Goal: Task Accomplishment & Management: Manage account settings

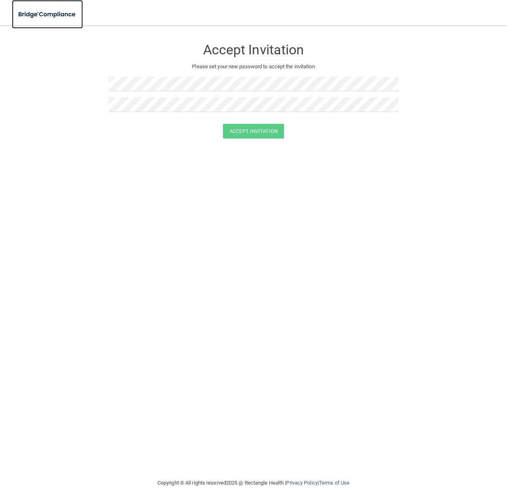
click at [52, 17] on img at bounding box center [47, 14] width 71 height 16
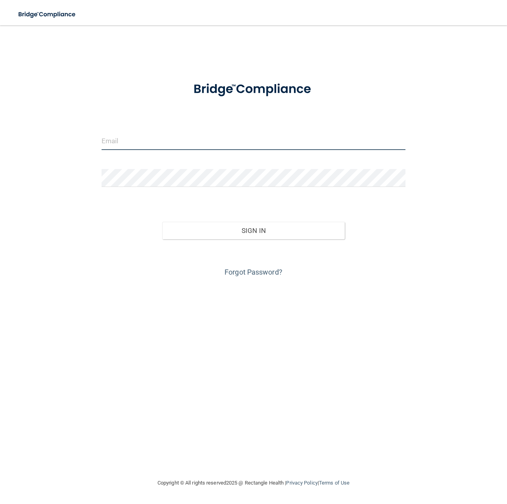
click at [159, 142] on input "email" at bounding box center [254, 141] width 304 height 18
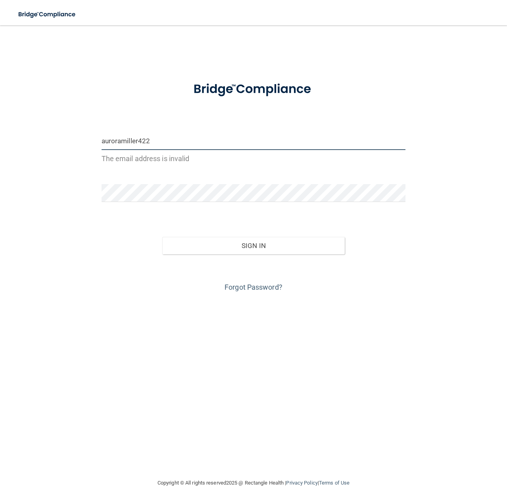
type input "auroramiller422"
click at [246, 272] on div "Forgot Password?" at bounding box center [254, 274] width 316 height 40
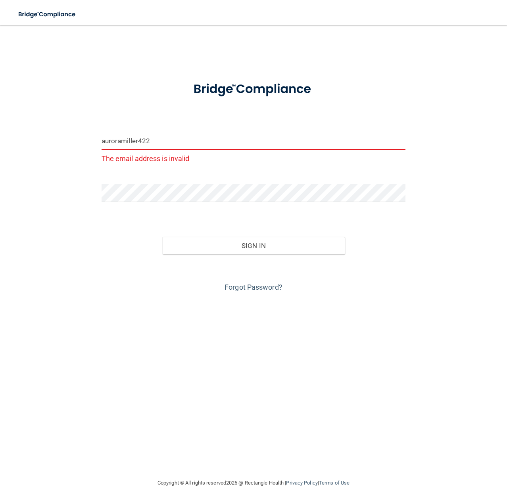
click at [248, 292] on div "Forgot Password?" at bounding box center [254, 274] width 316 height 40
click at [250, 289] on link "Forgot Password?" at bounding box center [253, 287] width 58 height 8
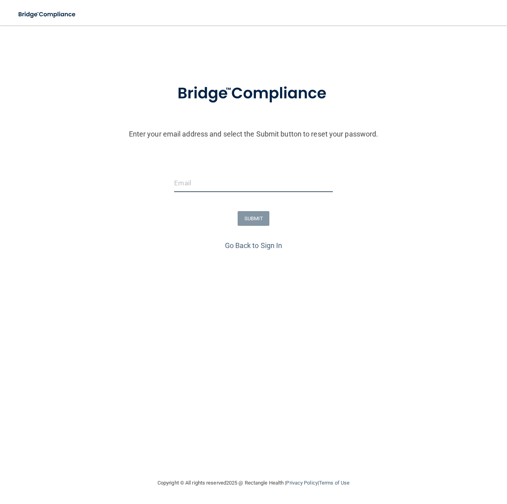
click at [209, 181] on input "email" at bounding box center [253, 183] width 158 height 18
click at [193, 173] on form "Enter your email address and select the Submit button to reset your password. S…" at bounding box center [253, 156] width 499 height 166
click at [186, 188] on input "email" at bounding box center [253, 183] width 158 height 18
type input "[EMAIL_ADDRESS][DOMAIN_NAME]"
click at [251, 213] on button "SUBMIT" at bounding box center [254, 218] width 32 height 15
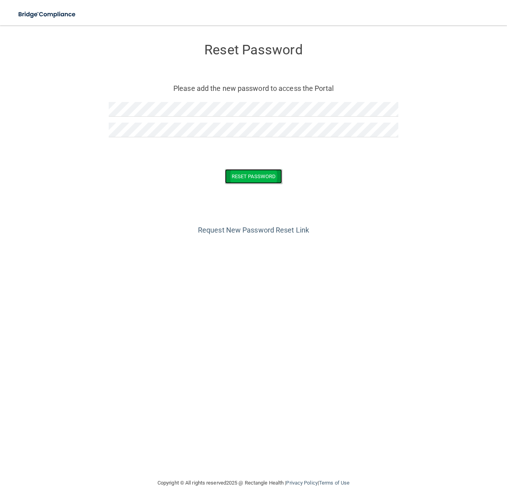
click at [258, 169] on button "Reset Password" at bounding box center [253, 176] width 57 height 15
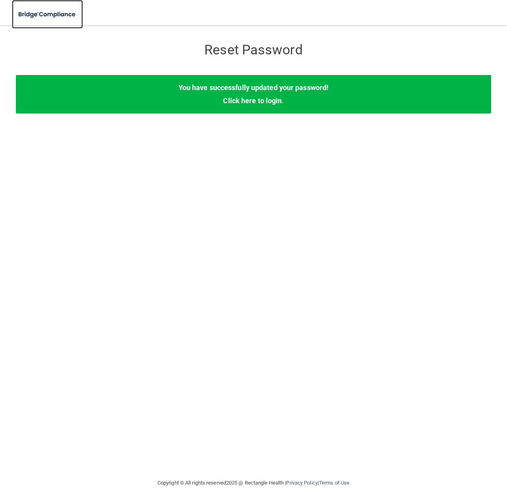
click at [49, 8] on img at bounding box center [47, 14] width 71 height 16
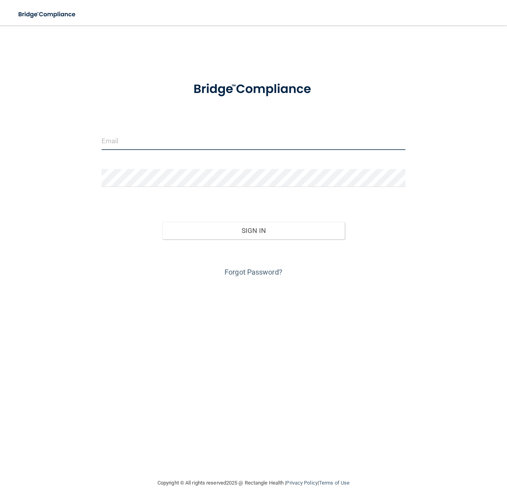
type input "[EMAIL_ADDRESS][DOMAIN_NAME]"
click at [207, 142] on input "[EMAIL_ADDRESS][DOMAIN_NAME]" at bounding box center [254, 141] width 304 height 18
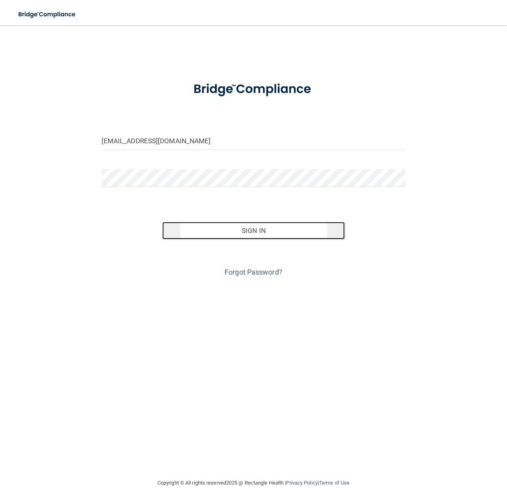
click at [207, 226] on button "Sign In" at bounding box center [253, 230] width 182 height 17
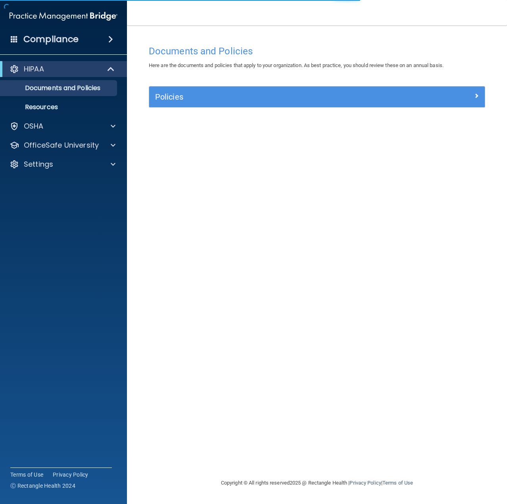
click at [194, 17] on nav "Toggle navigation [PERSON_NAME] [EMAIL_ADDRESS][DOMAIN_NAME] Manage My Enterpri…" at bounding box center [317, 12] width 380 height 25
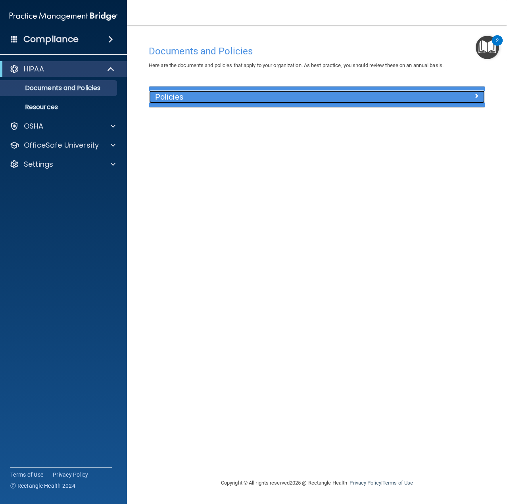
click at [477, 97] on span at bounding box center [476, 96] width 5 height 10
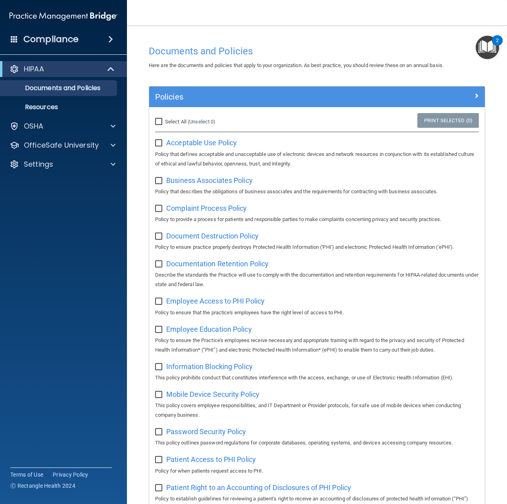
click at [160, 123] on input "Select All (Unselect 0) Unselect All" at bounding box center [159, 122] width 9 height 6
checkbox input "true"
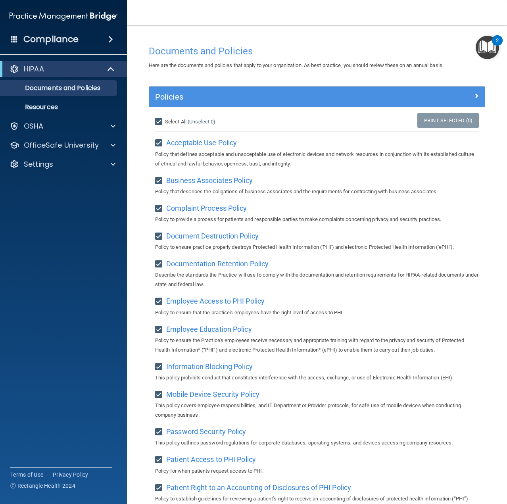
checkbox input "true"
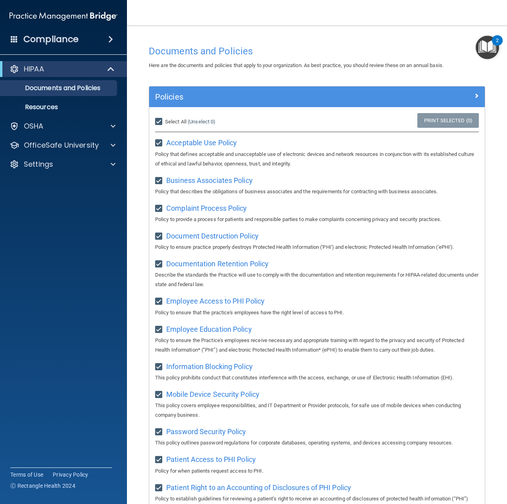
checkbox input "true"
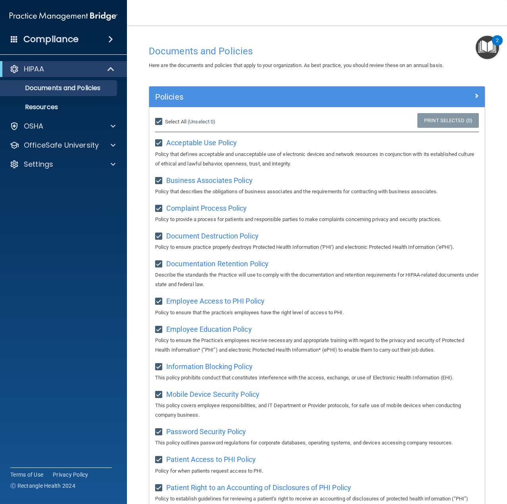
checkbox input "true"
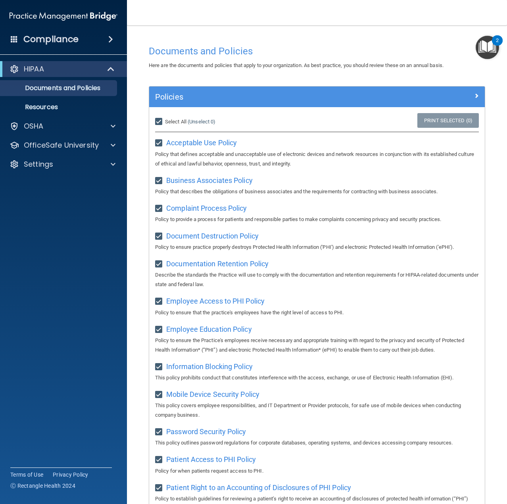
checkbox input "true"
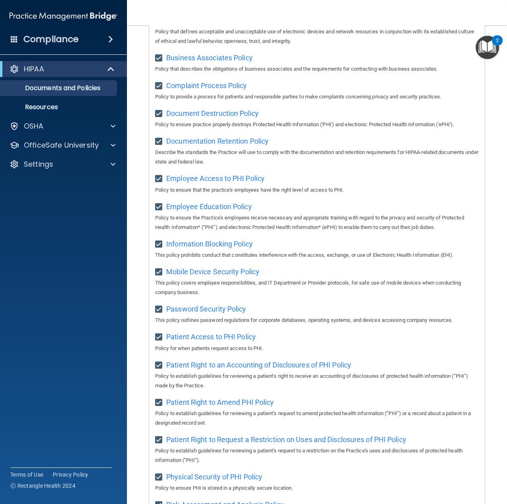
drag, startPoint x: 262, startPoint y: 203, endPoint x: 290, endPoint y: 282, distance: 83.9
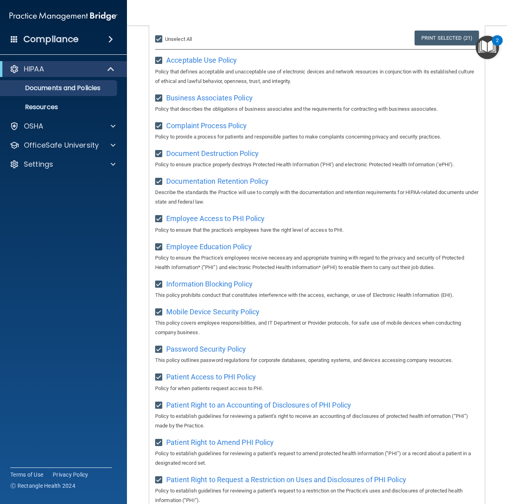
scroll to position [43, 0]
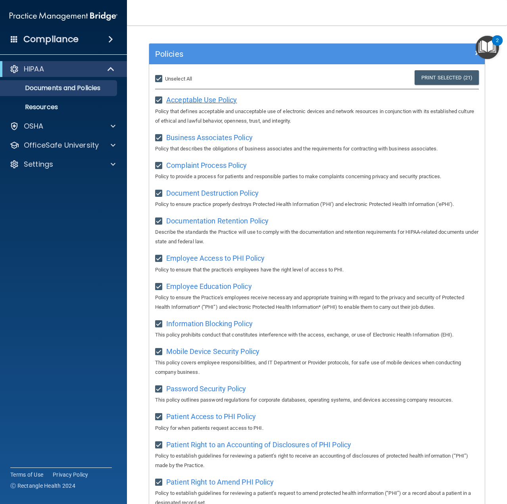
click at [187, 100] on span "Acceptable Use Policy" at bounding box center [201, 100] width 71 height 8
click at [79, 125] on div "OSHA" at bounding box center [53, 126] width 98 height 10
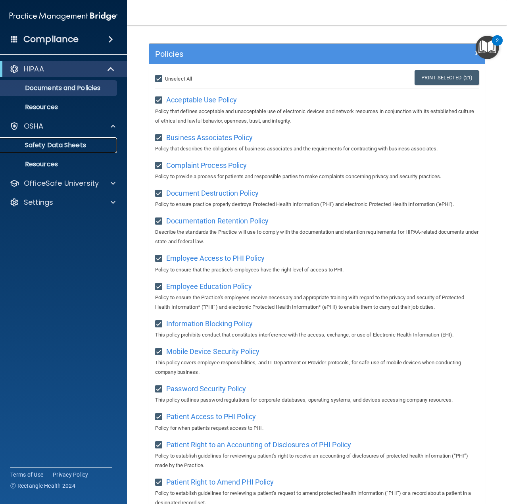
click at [80, 152] on link "Safety Data Sheets" at bounding box center [54, 145] width 125 height 16
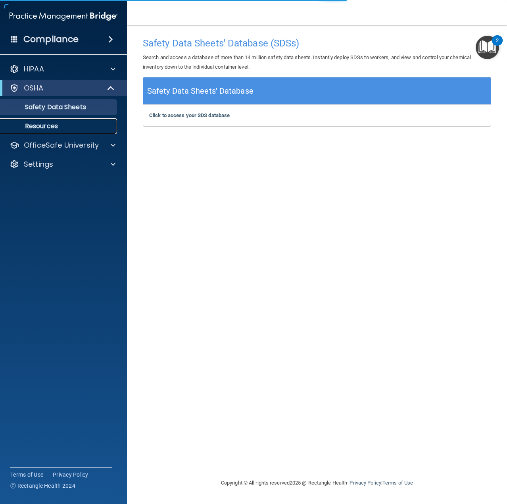
click at [83, 125] on p "Resources" at bounding box center [59, 126] width 108 height 8
